Goal: Find specific fact: Find contact information

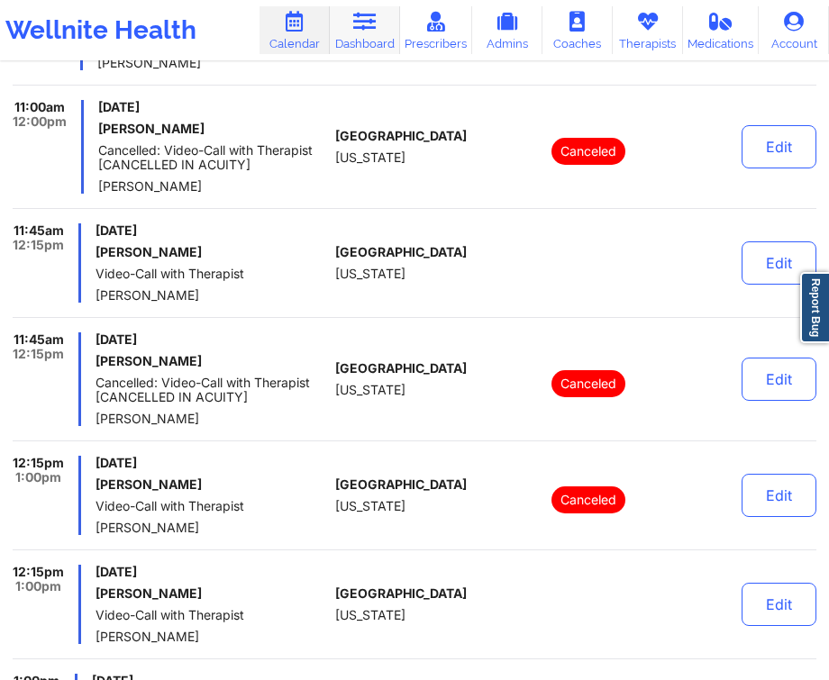
click at [376, 49] on link "Dashboard" at bounding box center [365, 30] width 70 height 48
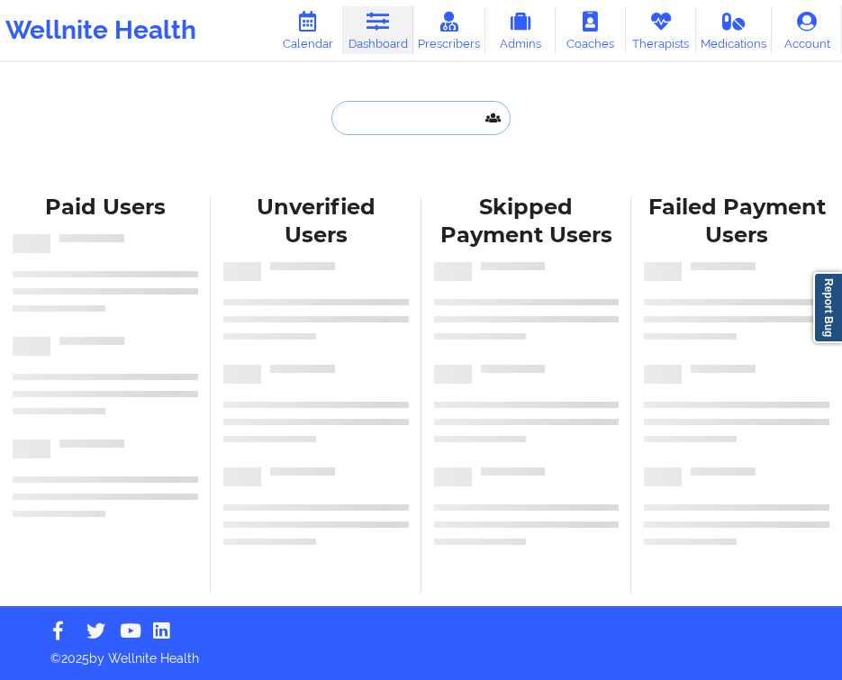
click at [401, 123] on input "text" at bounding box center [421, 118] width 178 height 34
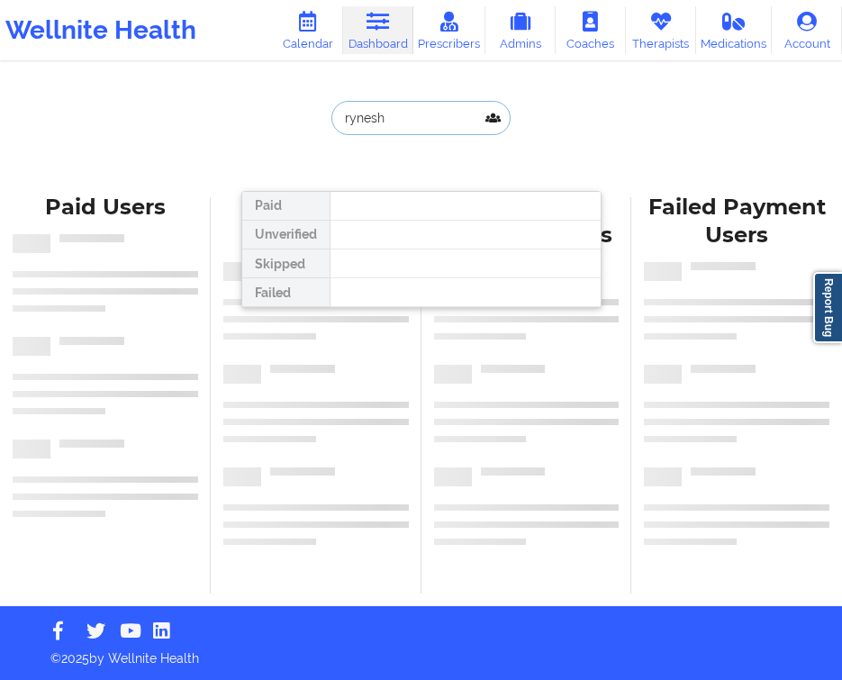
type input "rynesha"
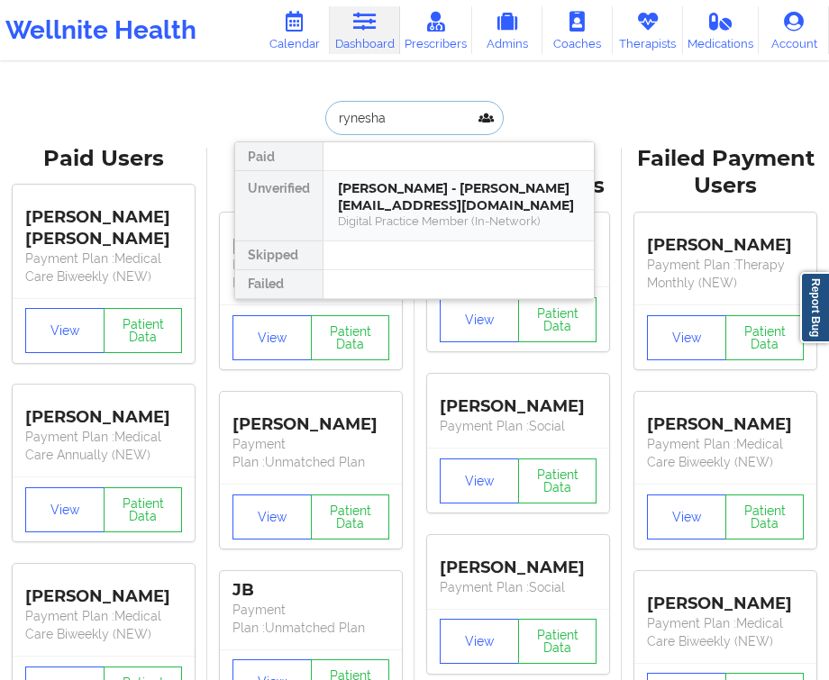
click at [452, 220] on div "Digital Practice Member (In-Network)" at bounding box center [458, 221] width 241 height 15
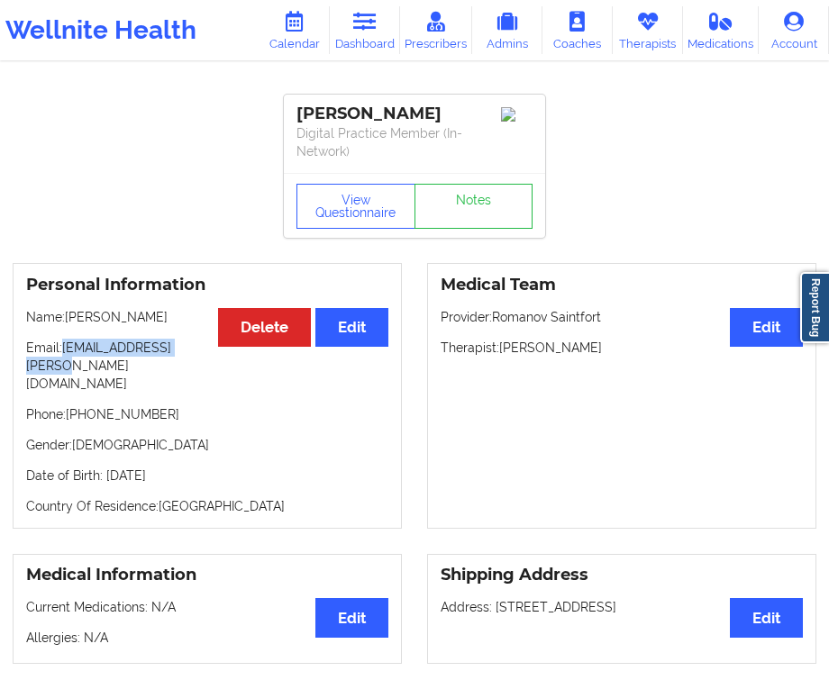
drag, startPoint x: 205, startPoint y: 333, endPoint x: 66, endPoint y: 352, distance: 140.0
click at [66, 352] on p "Email: [EMAIL_ADDRESS][PERSON_NAME][DOMAIN_NAME]" at bounding box center [207, 366] width 362 height 54
copy p "[EMAIL_ADDRESS][PERSON_NAME][DOMAIN_NAME]"
